Goal: Task Accomplishment & Management: Complete application form

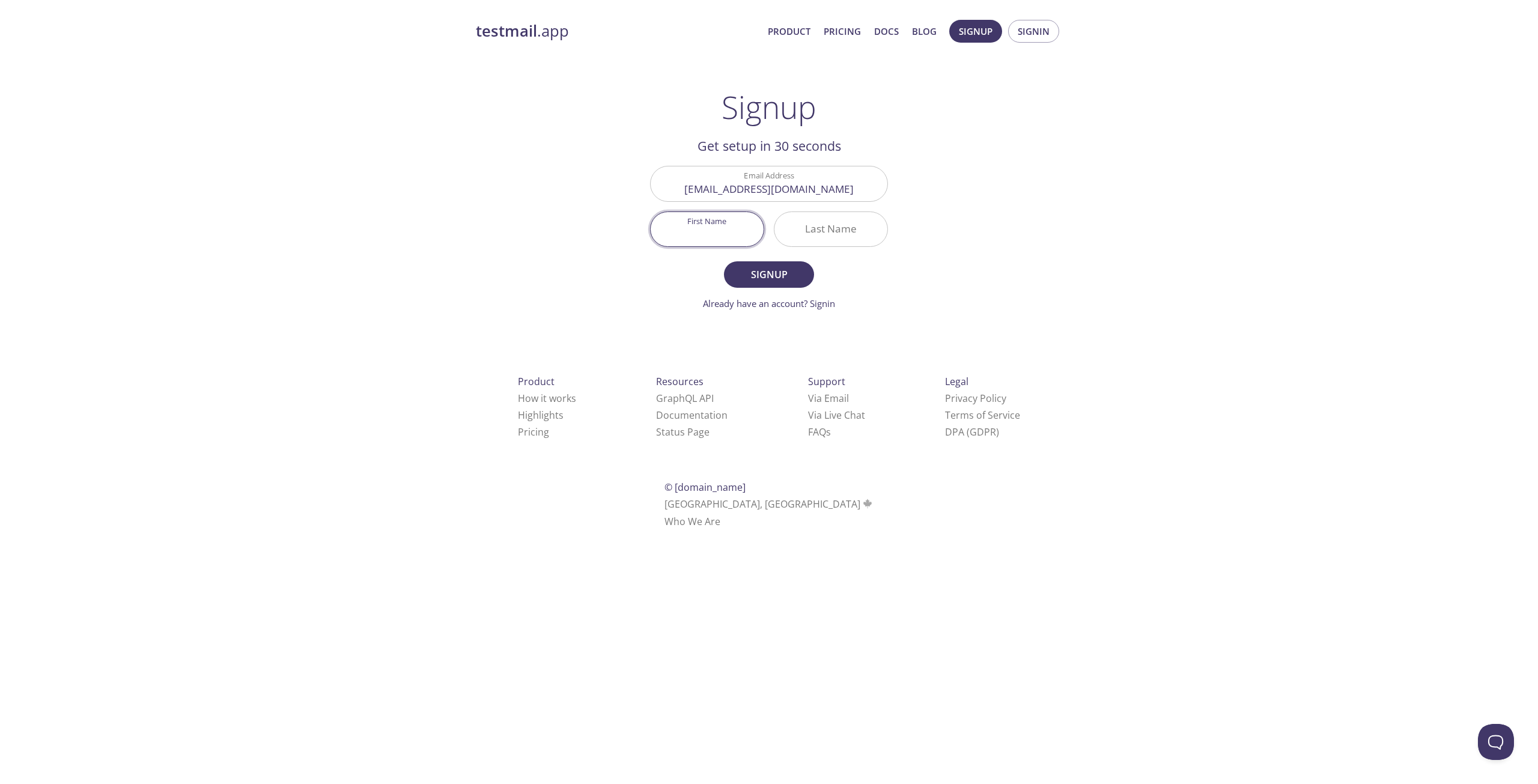
click at [719, 216] on input "First Name" at bounding box center [708, 229] width 113 height 34
type input "Tarik"
type input "Ziyad"
click at [724, 262] on button "Signup" at bounding box center [769, 274] width 90 height 26
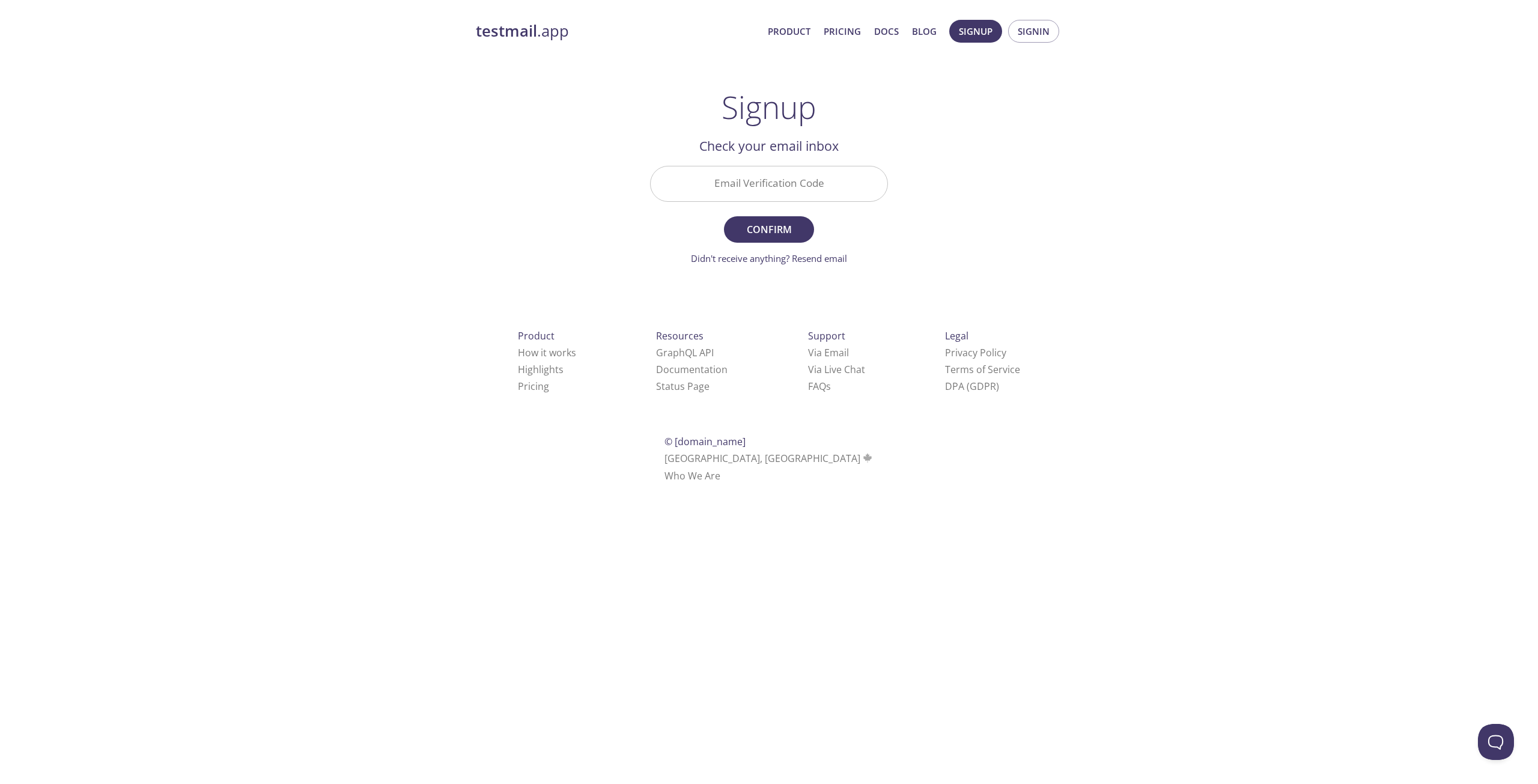
click at [773, 192] on input "Email Verification Code" at bounding box center [769, 184] width 237 height 34
paste input "FD6ZWXS"
type input "FD6ZWXS"
click at [762, 224] on span "Confirm" at bounding box center [769, 229] width 64 height 17
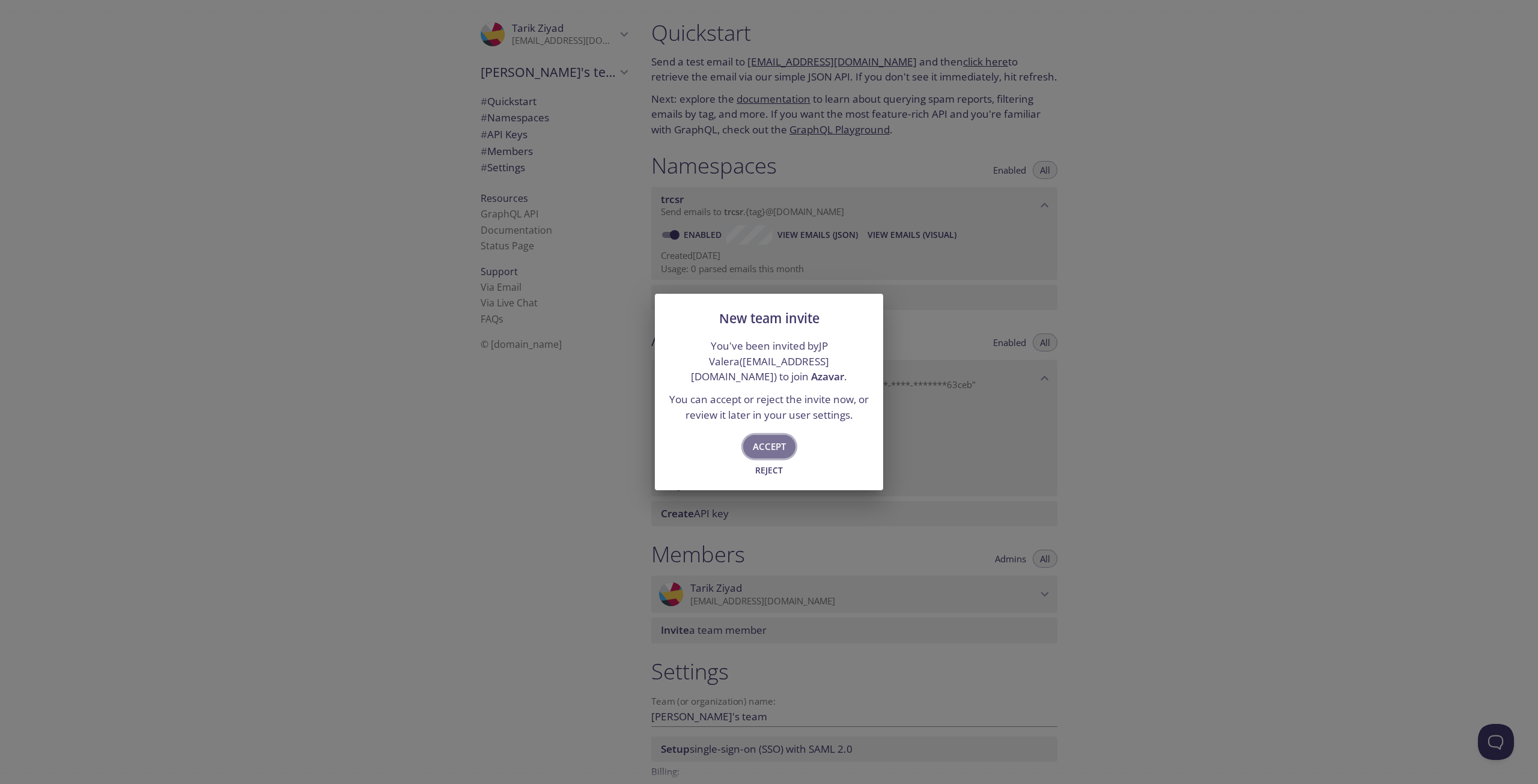
click at [767, 439] on span "Accept" at bounding box center [769, 446] width 33 height 16
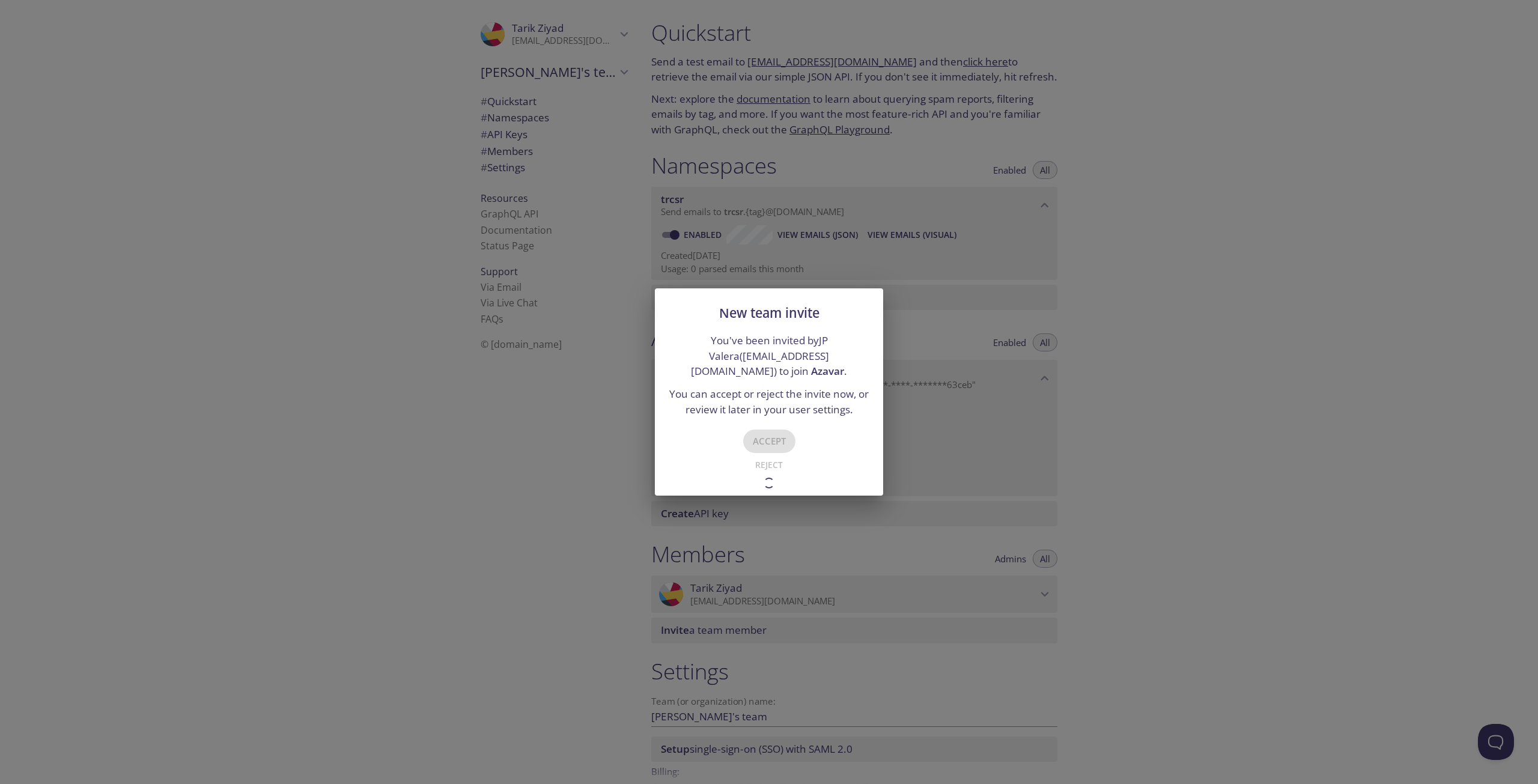
type input "Azavar"
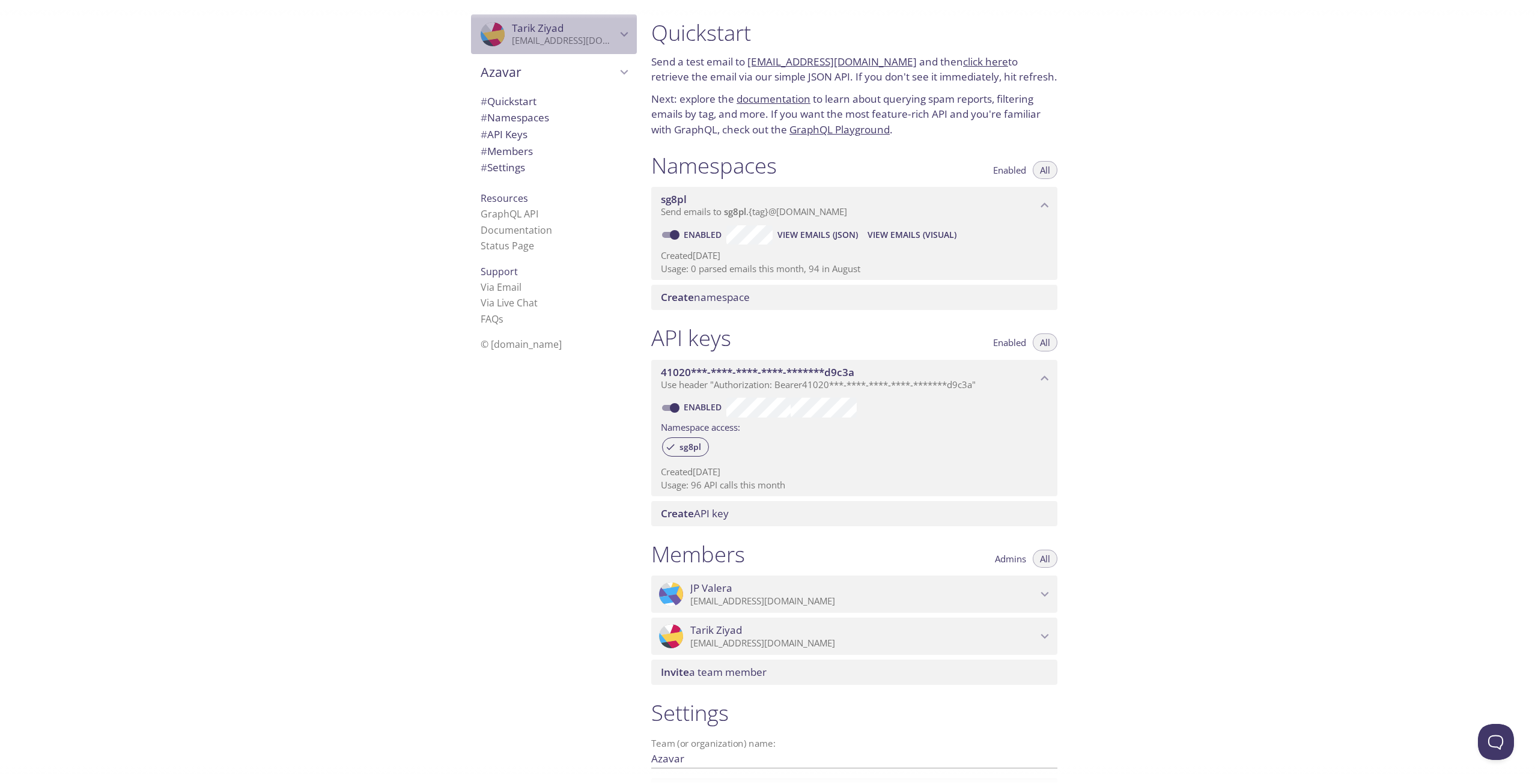
click at [518, 35] on p "[EMAIL_ADDRESS][DOMAIN_NAME]" at bounding box center [564, 41] width 105 height 12
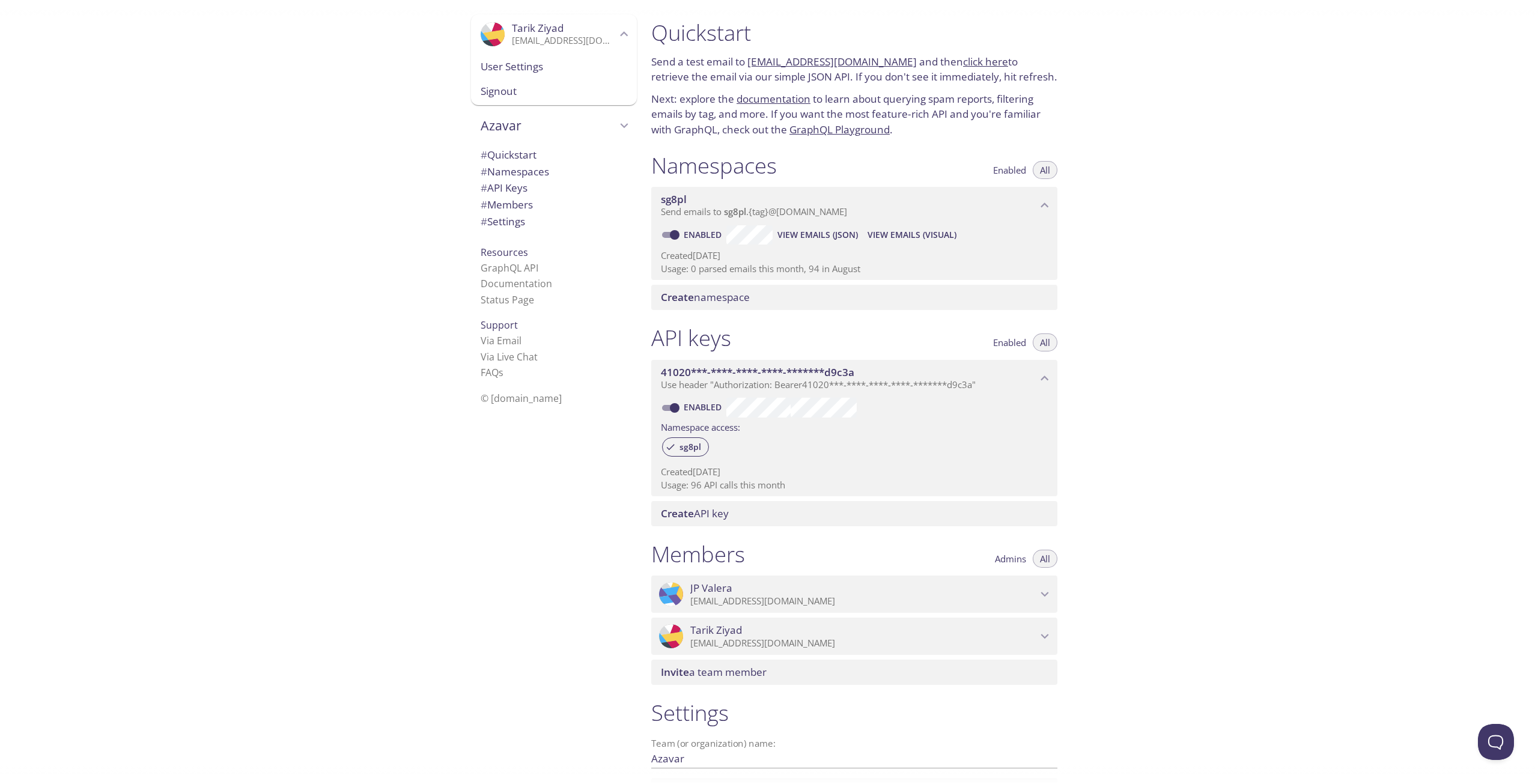
click at [518, 35] on p "[EMAIL_ADDRESS][DOMAIN_NAME]" at bounding box center [564, 41] width 105 height 12
click at [514, 106] on span "# Quickstart" at bounding box center [509, 101] width 56 height 14
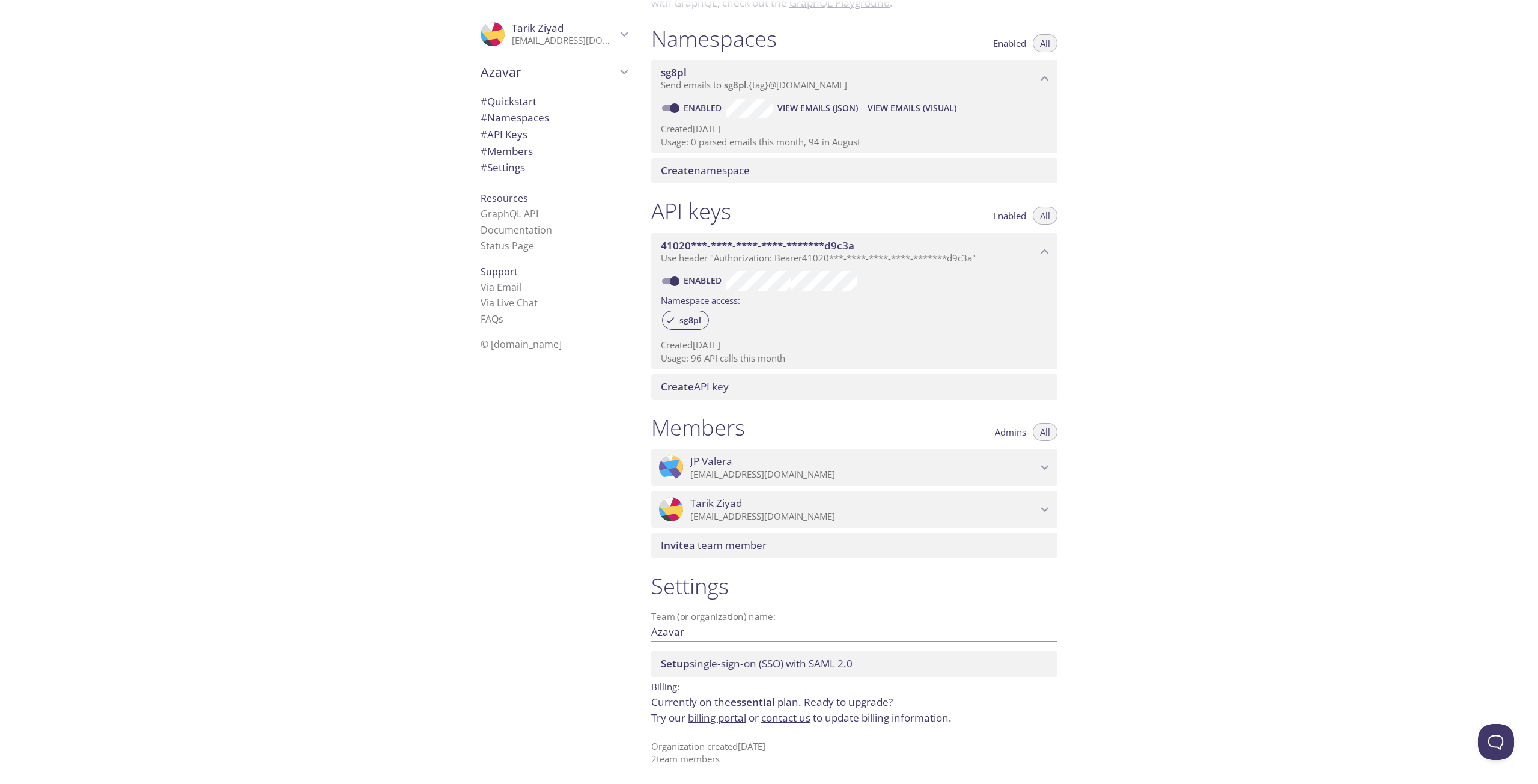
scroll to position [127, 0]
